Goal: Information Seeking & Learning: Learn about a topic

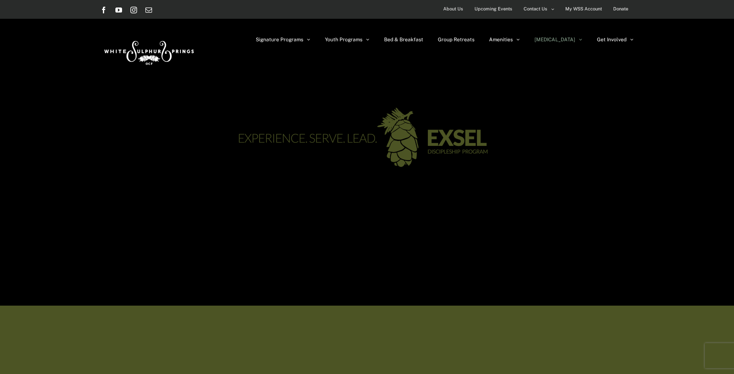
click at [665, 121] on div at bounding box center [367, 132] width 734 height 96
click at [713, 63] on div "Signature Programs Summer R&R Winter Retreat Holistic Health Workshop Resurrect…" at bounding box center [367, 51] width 734 height 65
click at [707, 47] on div "Signature Programs Summer R&R Winter Retreat Holistic Health Workshop Resurrect…" at bounding box center [367, 51] width 734 height 65
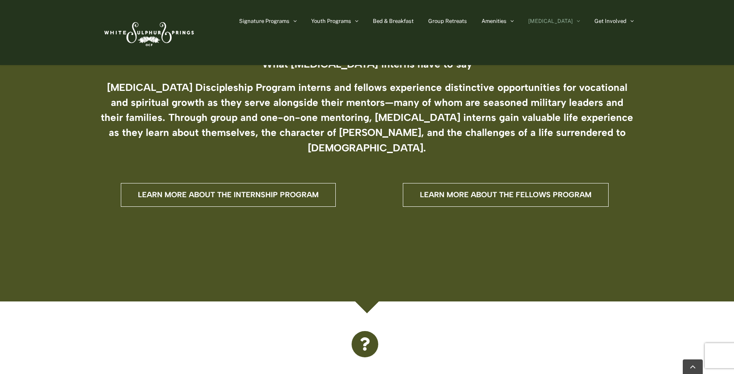
scroll to position [223, 0]
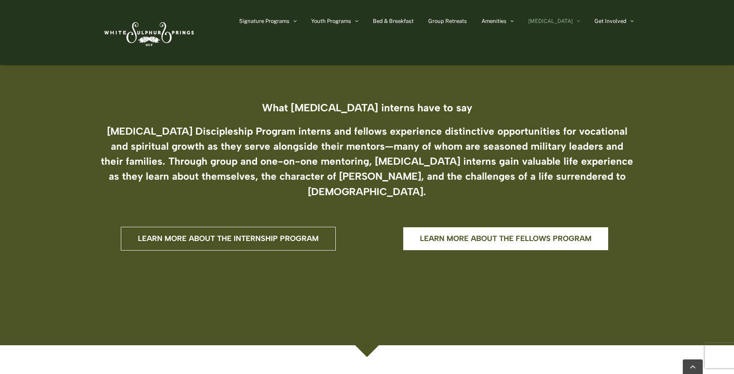
click at [449, 234] on span "Learn more about the fellows program" at bounding box center [506, 238] width 172 height 9
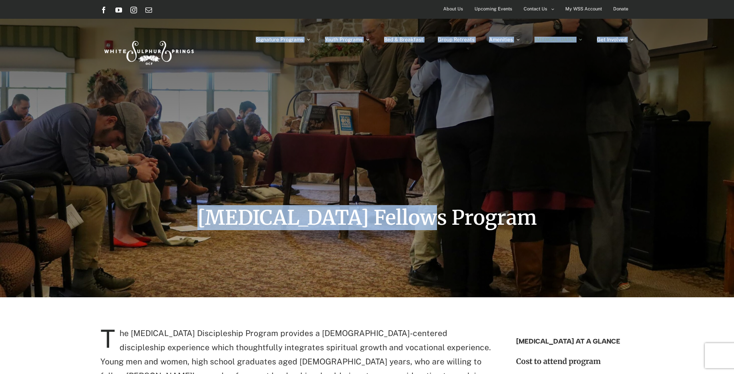
drag, startPoint x: 733, startPoint y: 76, endPoint x: 728, endPoint y: 126, distance: 49.9
